Goal: Task Accomplishment & Management: Complete application form

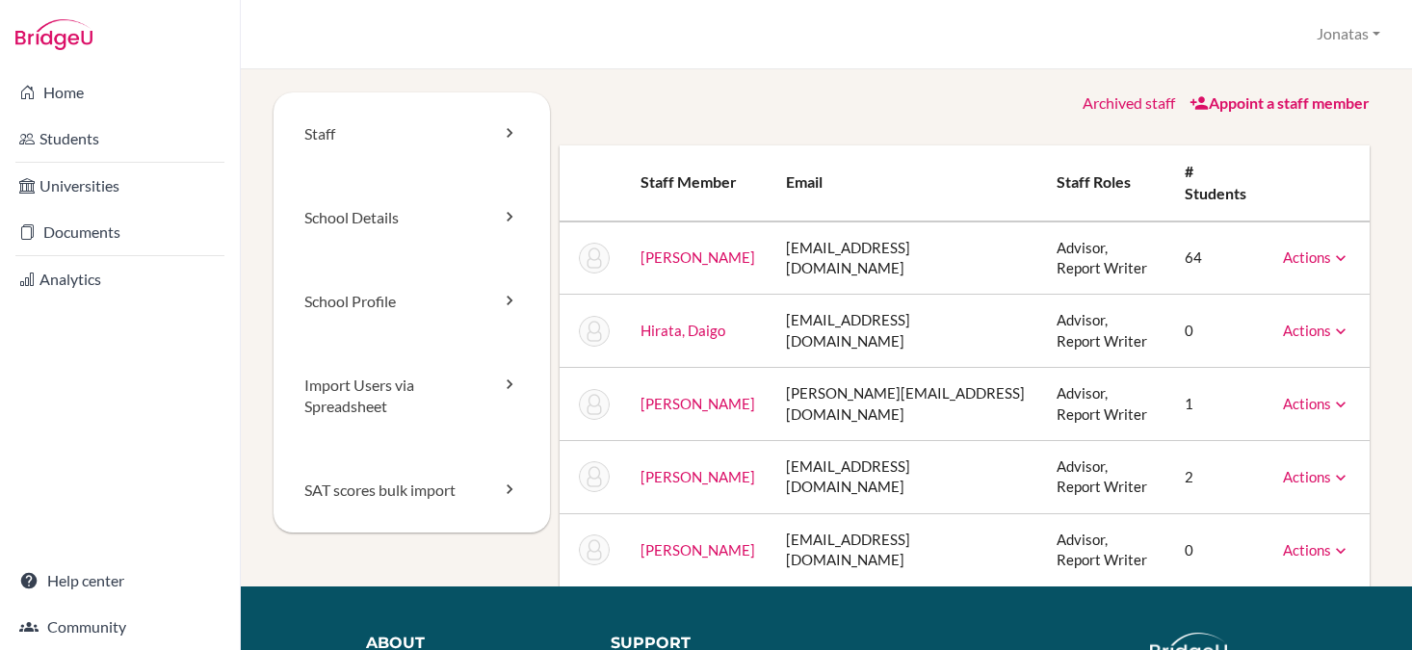
click at [1269, 106] on link "Appoint a staff member" at bounding box center [1279, 102] width 180 height 18
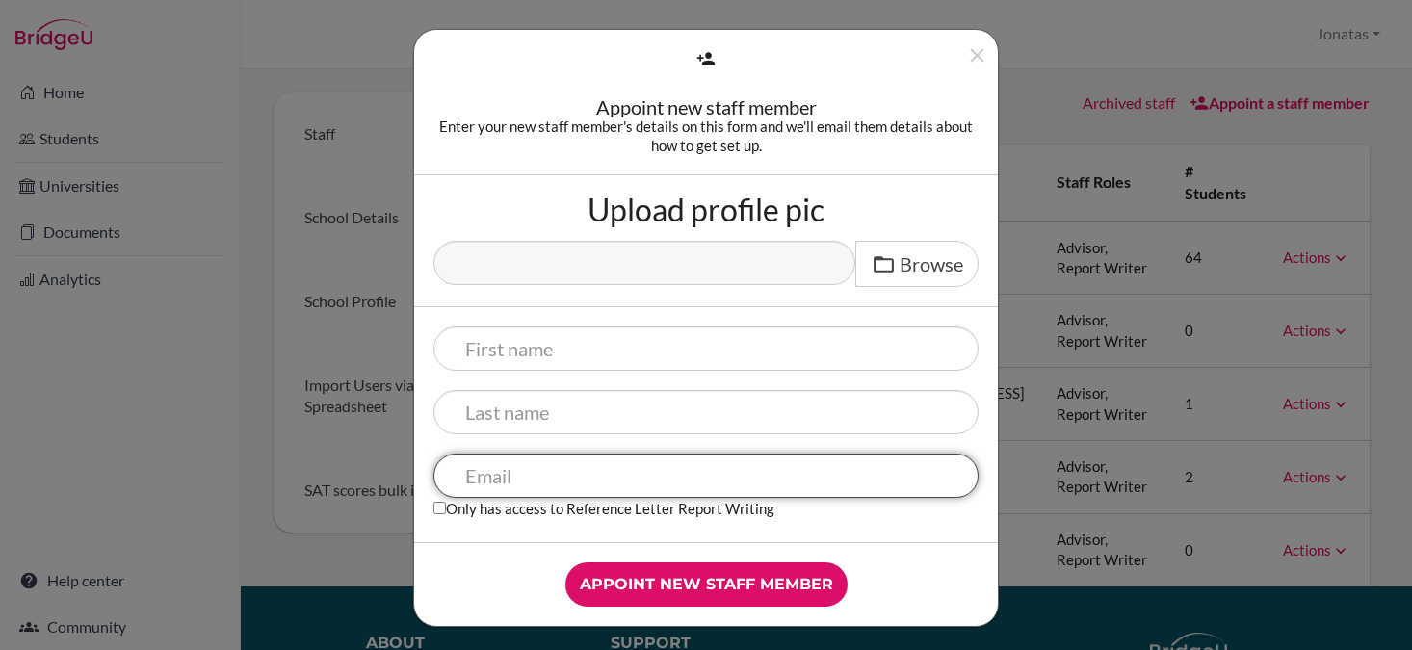
click at [509, 483] on input "text" at bounding box center [705, 476] width 545 height 44
paste input "[EMAIL_ADDRESS][DOMAIN_NAME]"
type input "[EMAIL_ADDRESS][DOMAIN_NAME]"
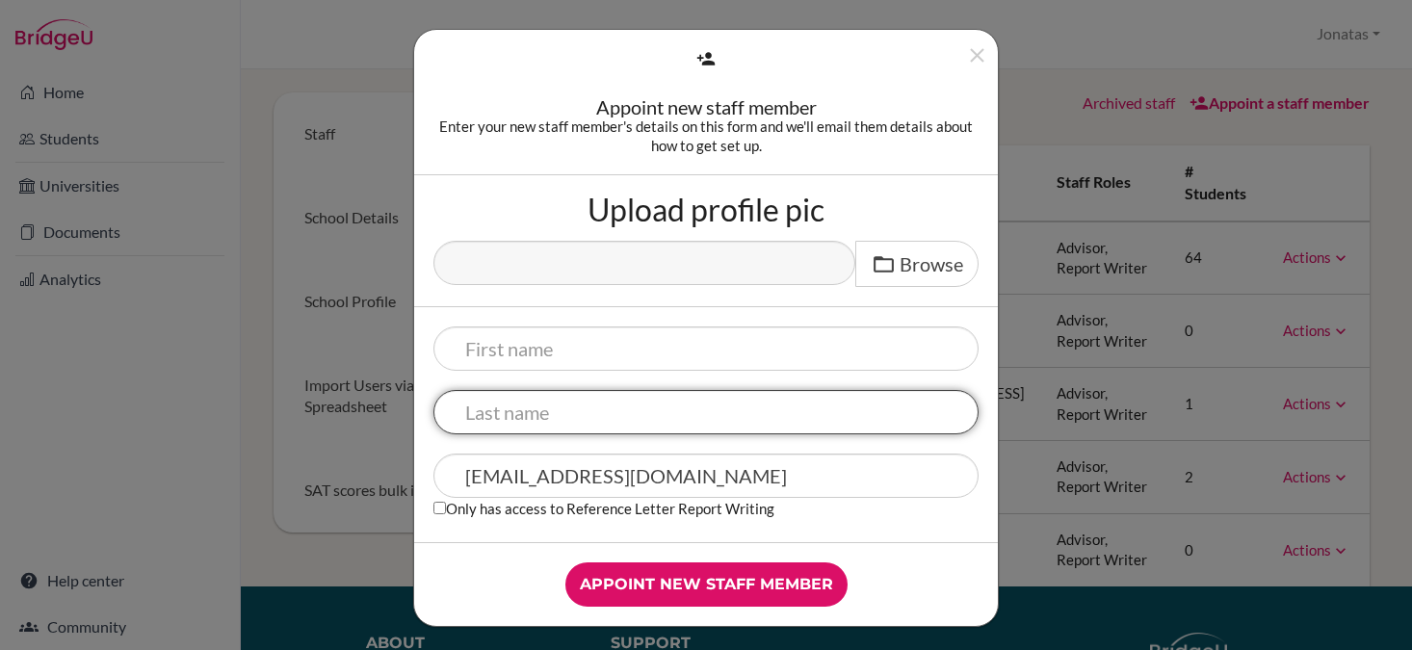
click at [507, 419] on input "text" at bounding box center [705, 412] width 545 height 44
type input "Shibata"
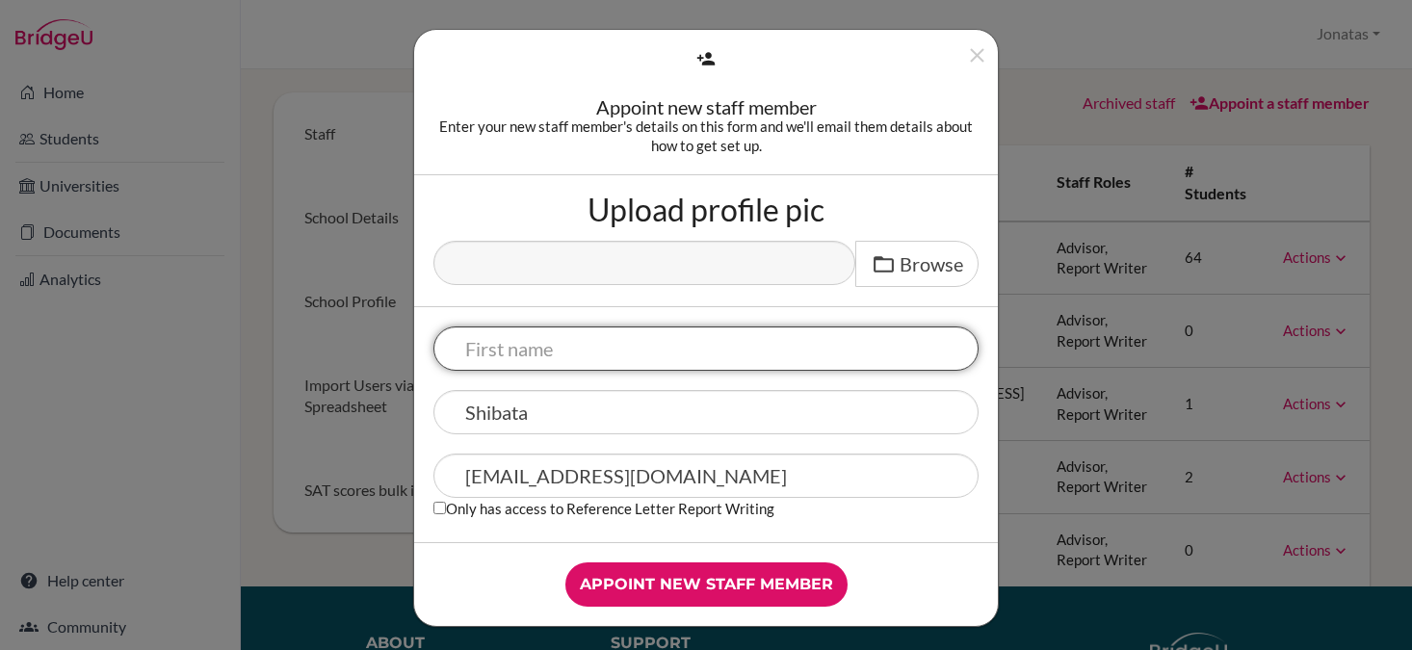
click at [499, 354] on input "text" at bounding box center [705, 348] width 545 height 44
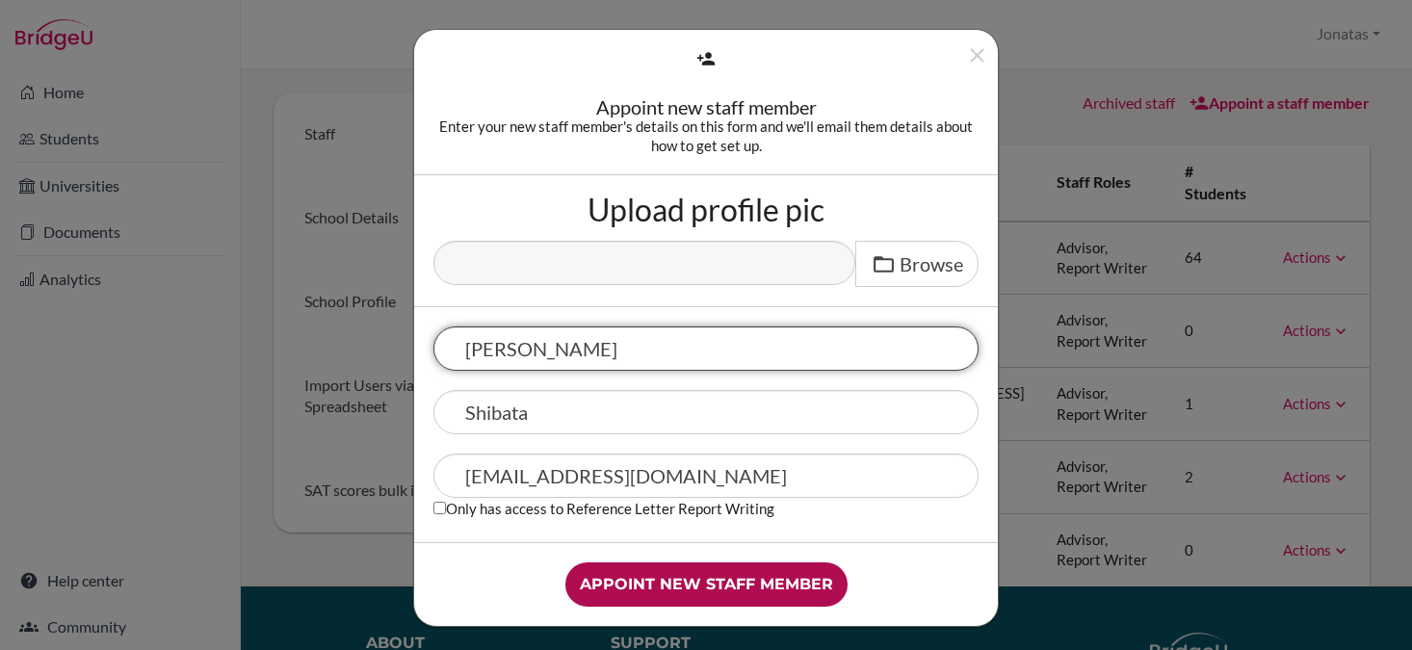
type input "[PERSON_NAME]"
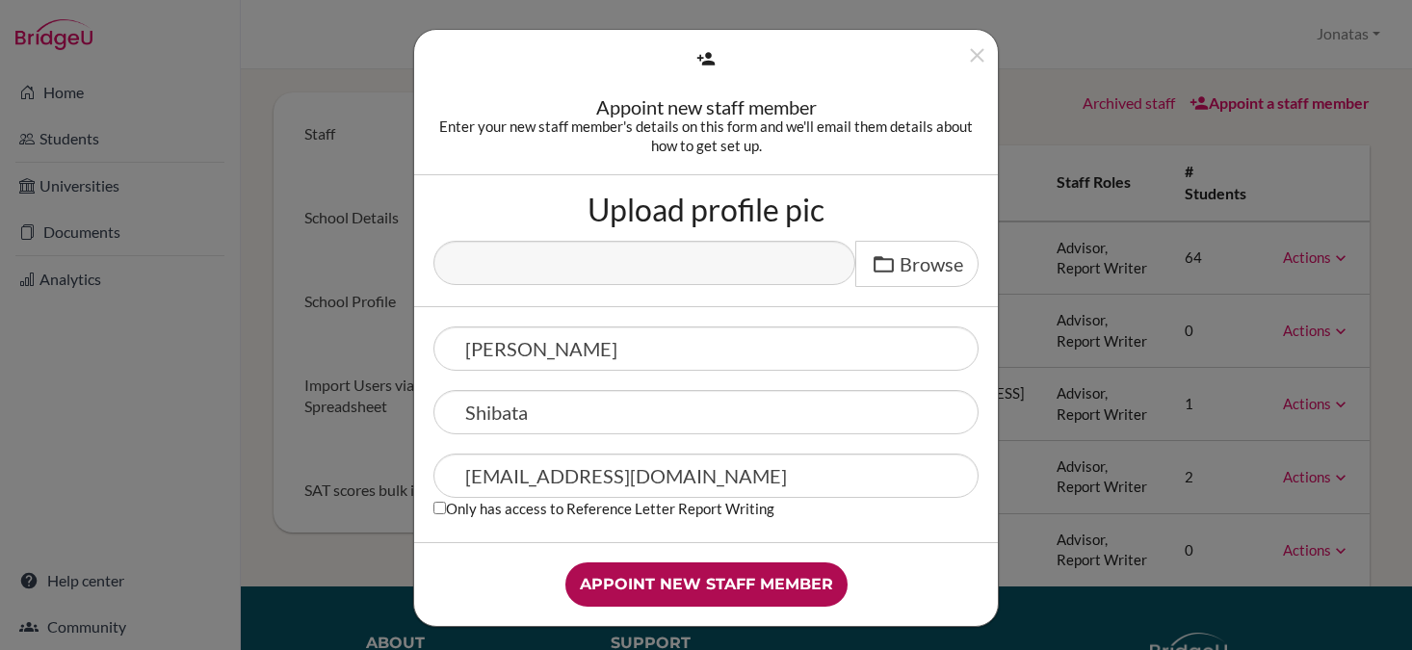
click at [716, 585] on input "Appoint new staff member" at bounding box center [706, 584] width 282 height 44
